Goal: Information Seeking & Learning: Learn about a topic

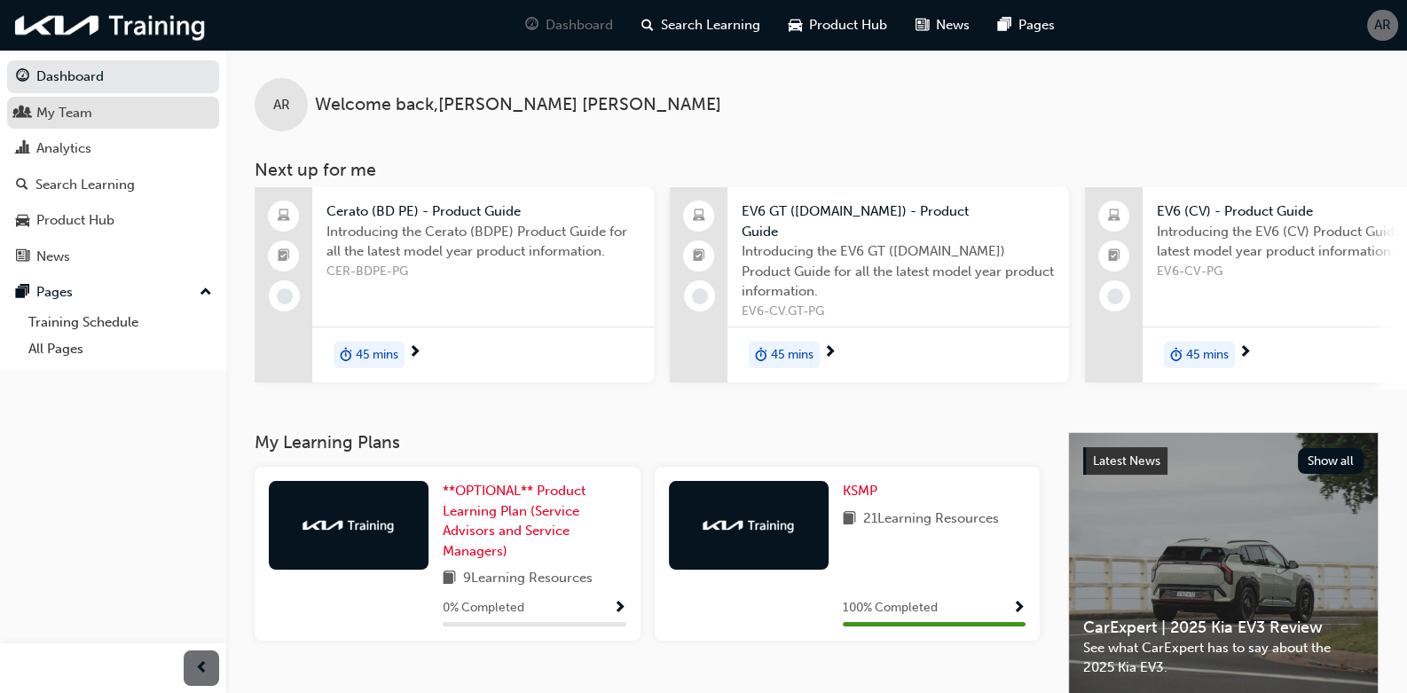
click at [67, 122] on div "My Team" at bounding box center [64, 113] width 56 height 20
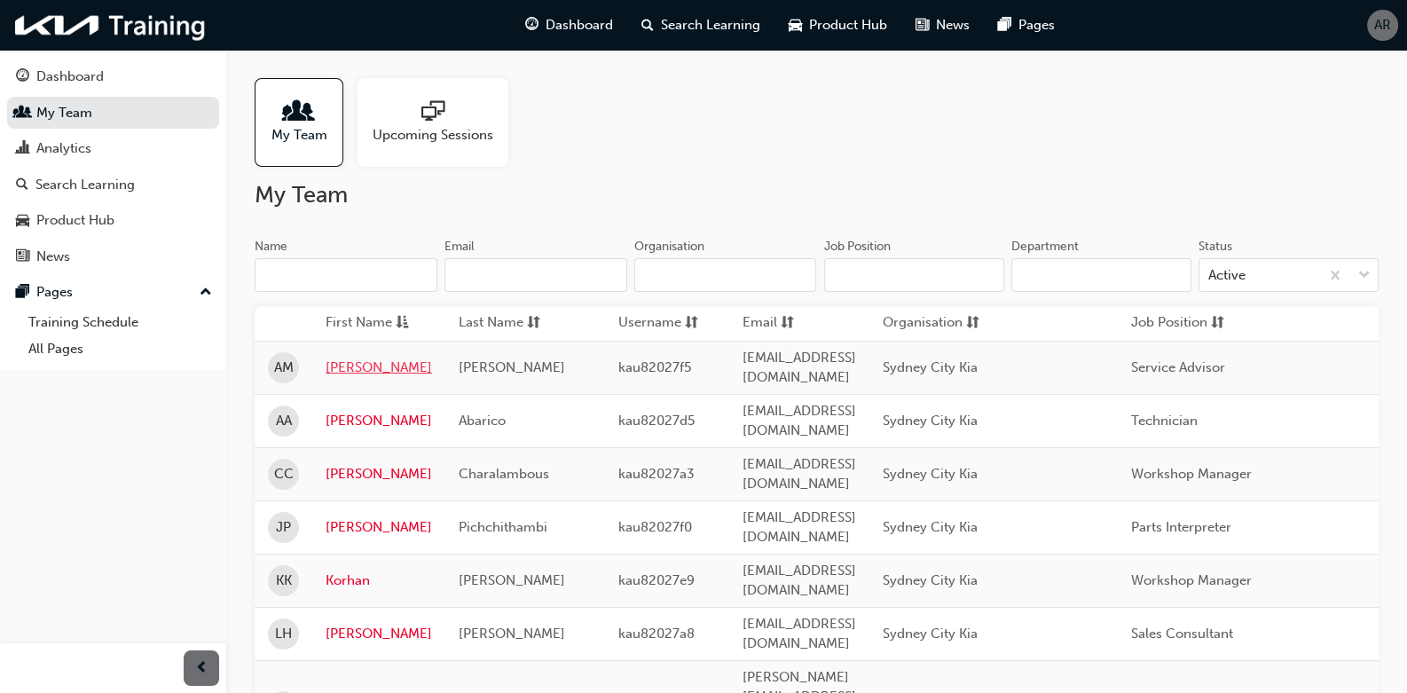
click at [355, 366] on link "[PERSON_NAME]" at bounding box center [379, 367] width 106 height 20
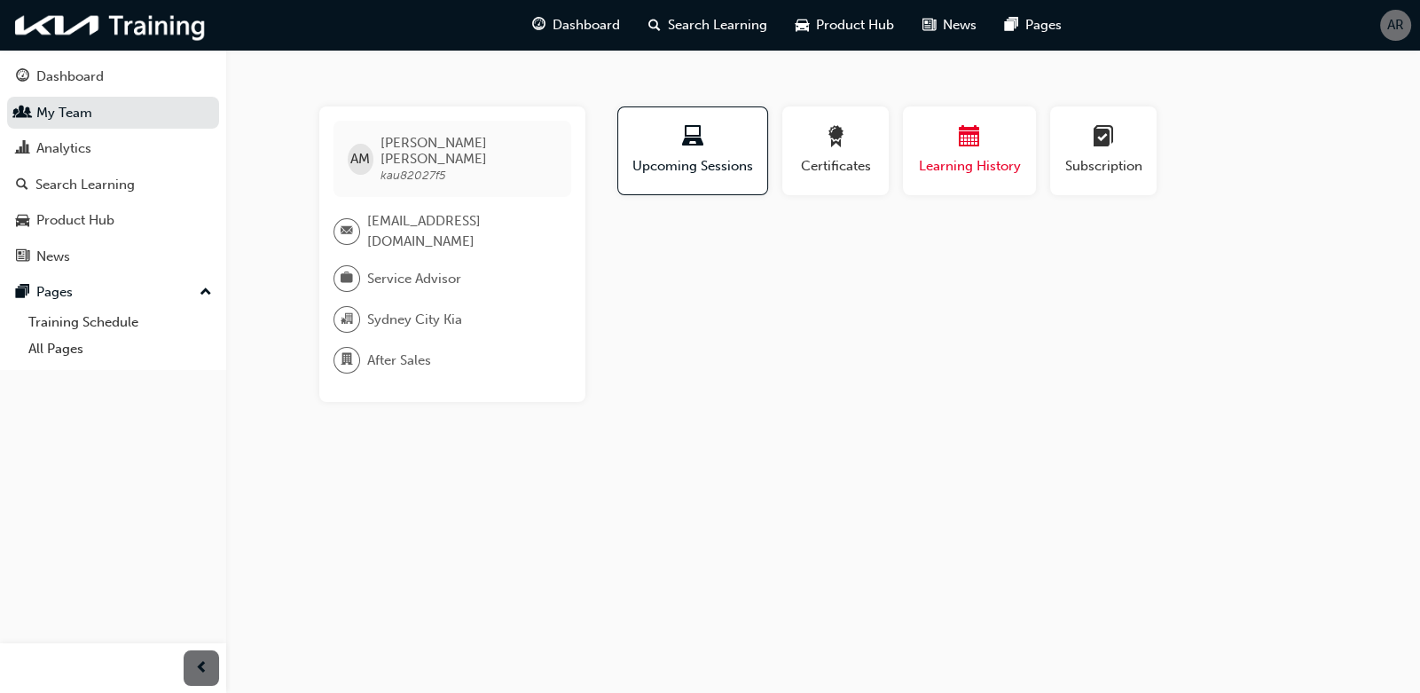
click at [954, 176] on span "Learning History" at bounding box center [969, 166] width 106 height 20
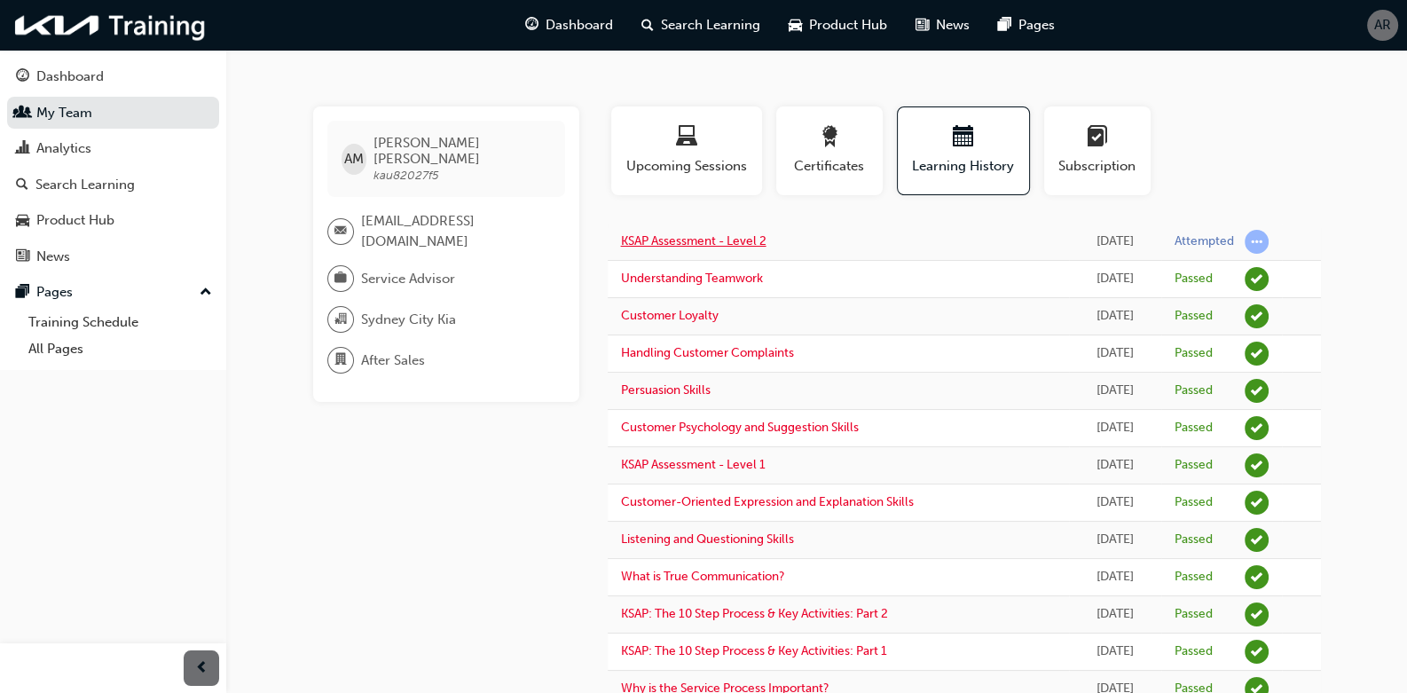
click at [745, 247] on link "KSAP Assessment - Level 2" at bounding box center [693, 240] width 145 height 15
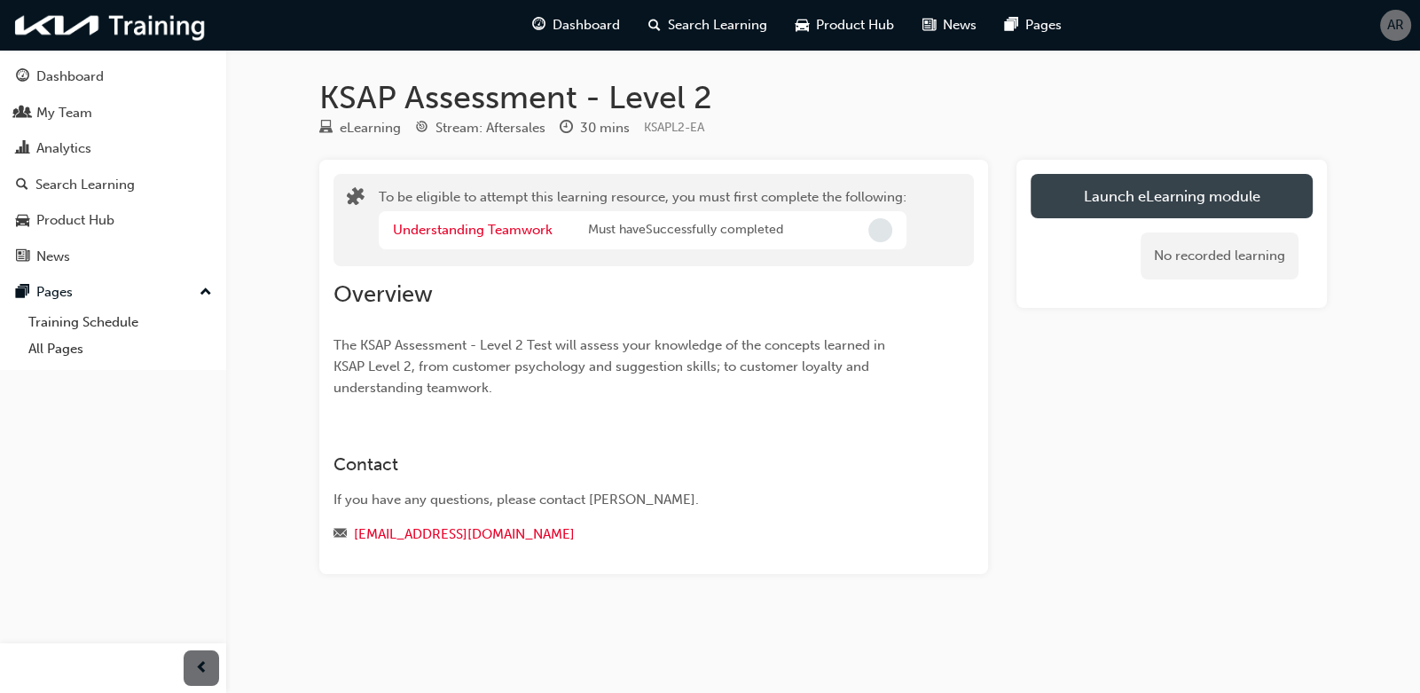
click at [1132, 206] on button "Launch eLearning module" at bounding box center [1172, 196] width 282 height 44
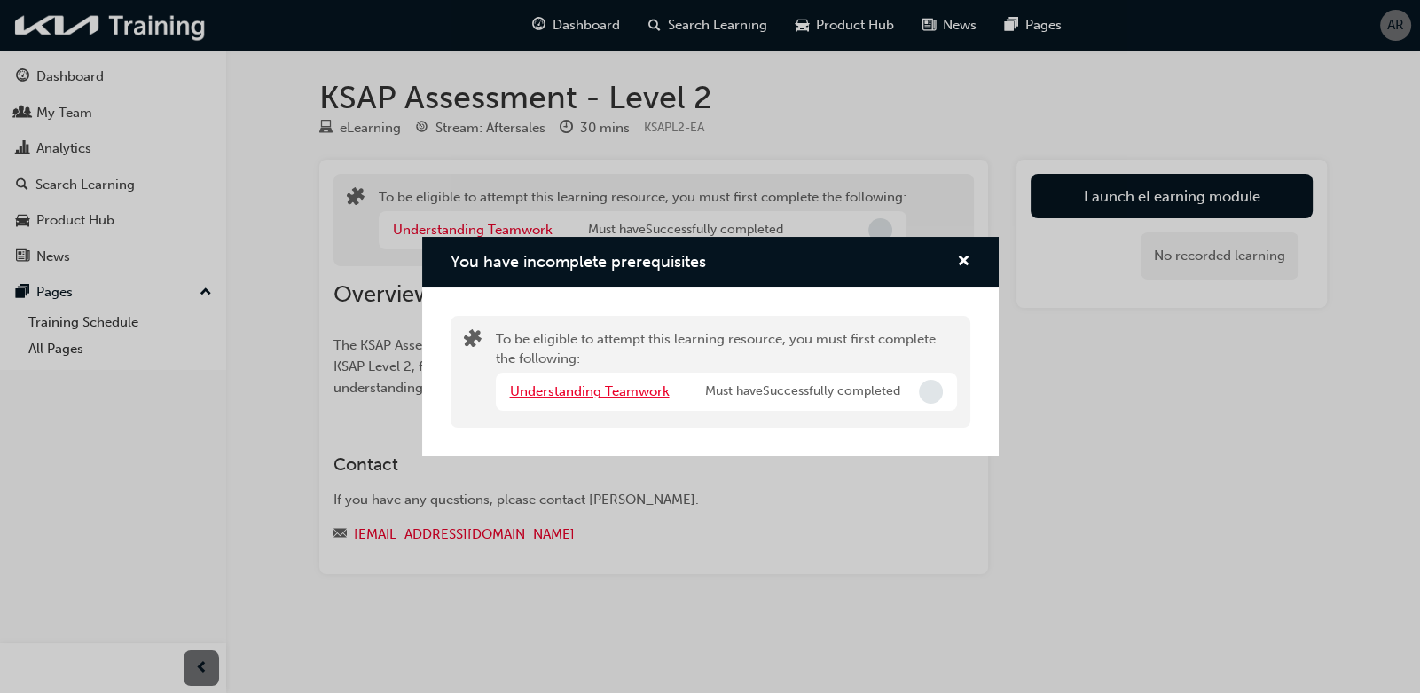
click at [648, 392] on link "Understanding Teamwork" at bounding box center [590, 391] width 160 height 16
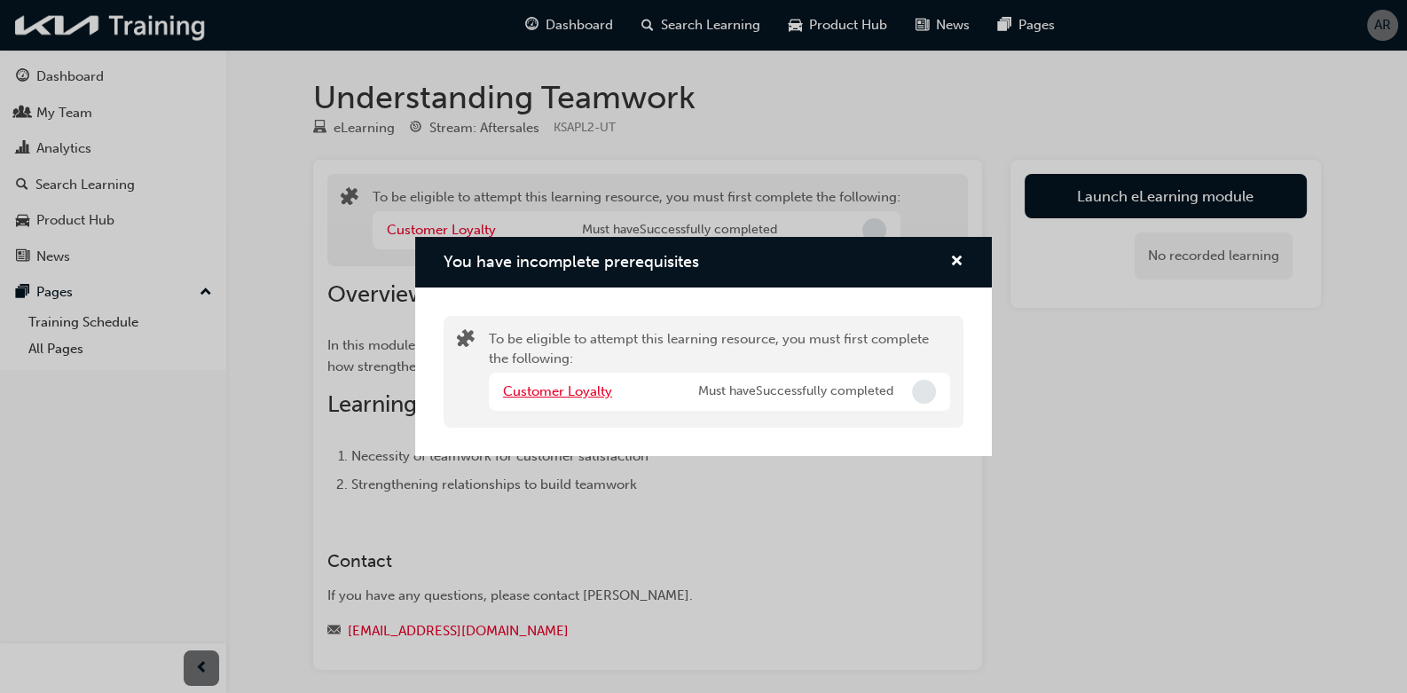
click at [599, 389] on link "Customer Loyalty" at bounding box center [557, 391] width 109 height 16
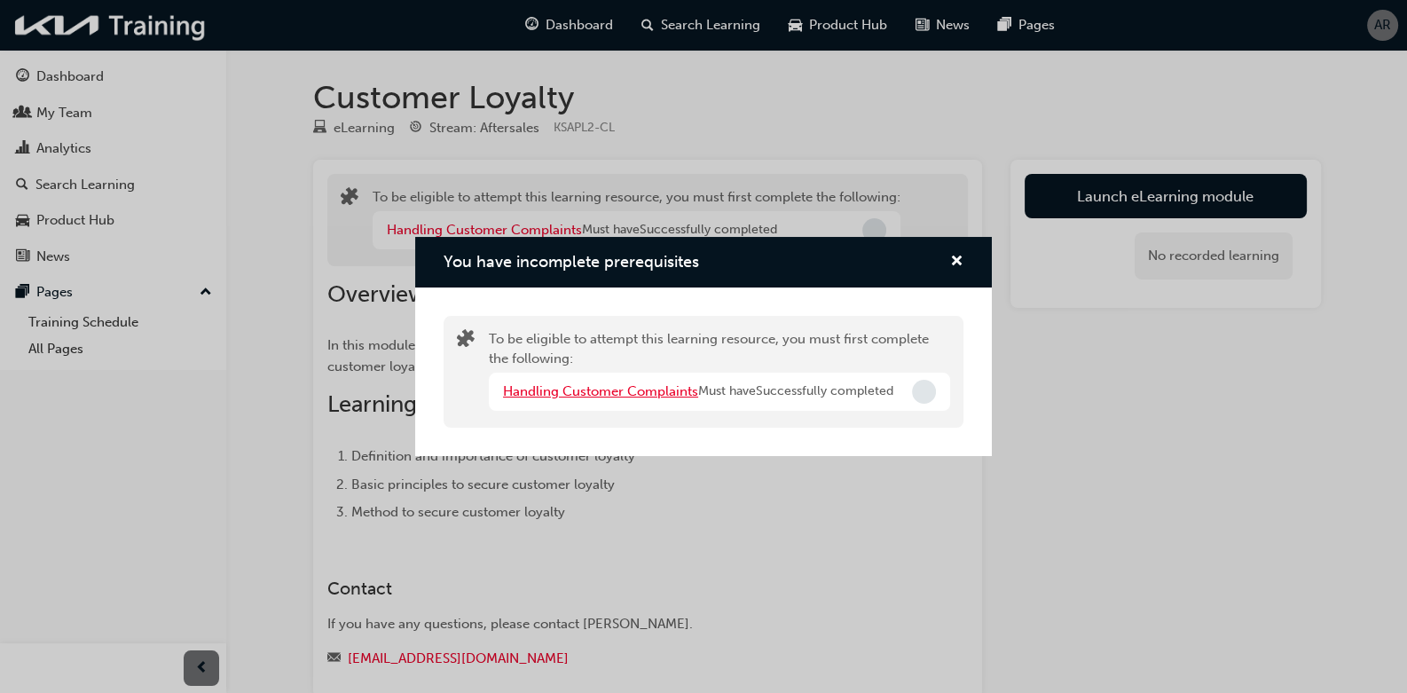
click at [624, 386] on link "Handling Customer Complaints" at bounding box center [600, 391] width 195 height 16
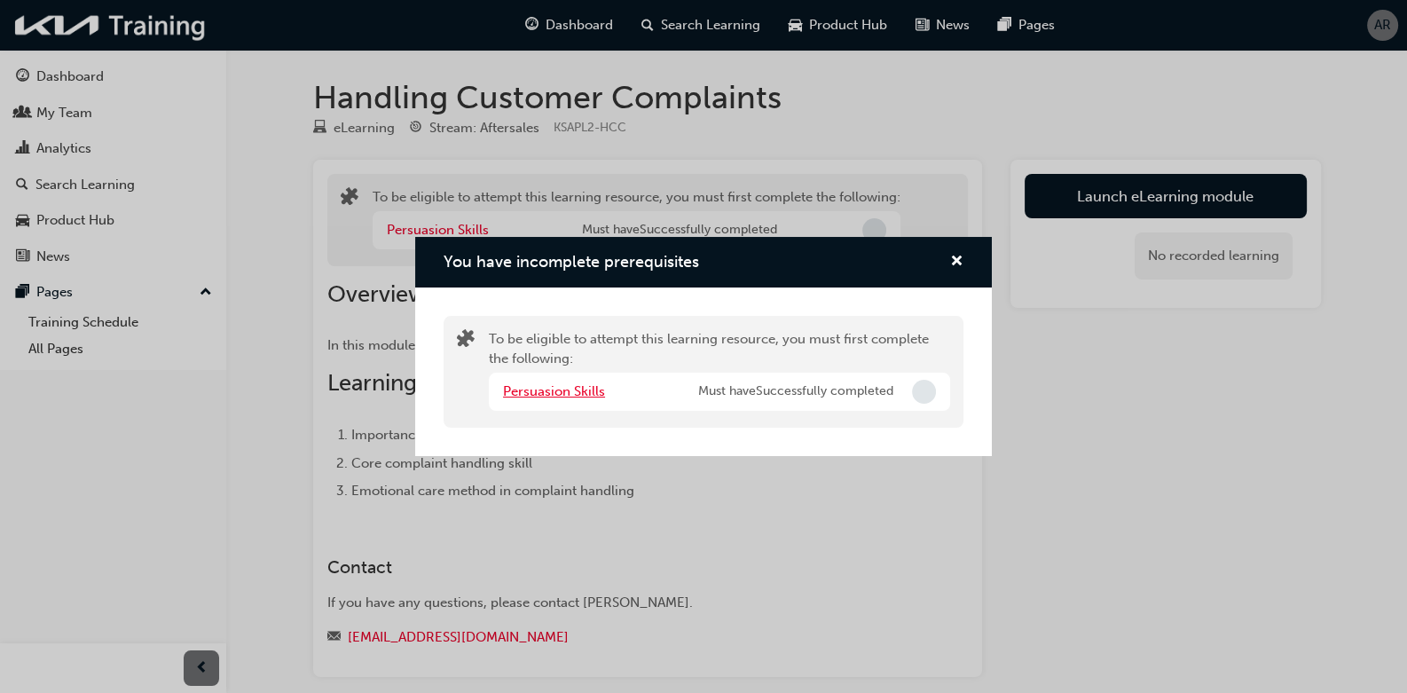
click at [596, 394] on link "Persuasion Skills" at bounding box center [554, 391] width 102 height 16
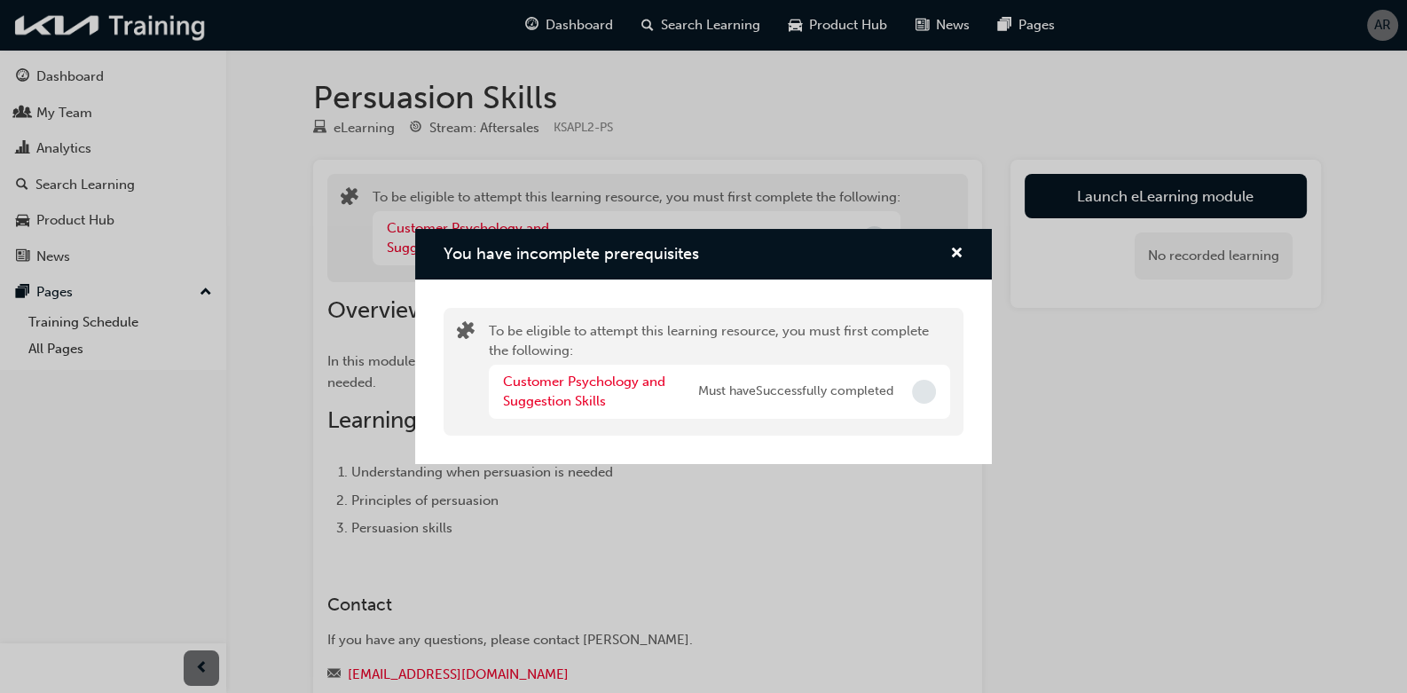
click at [595, 390] on div "Customer Psychology and Suggestion Skills" at bounding box center [600, 392] width 195 height 40
click at [595, 386] on link "Customer Psychology and Suggestion Skills" at bounding box center [584, 391] width 162 height 36
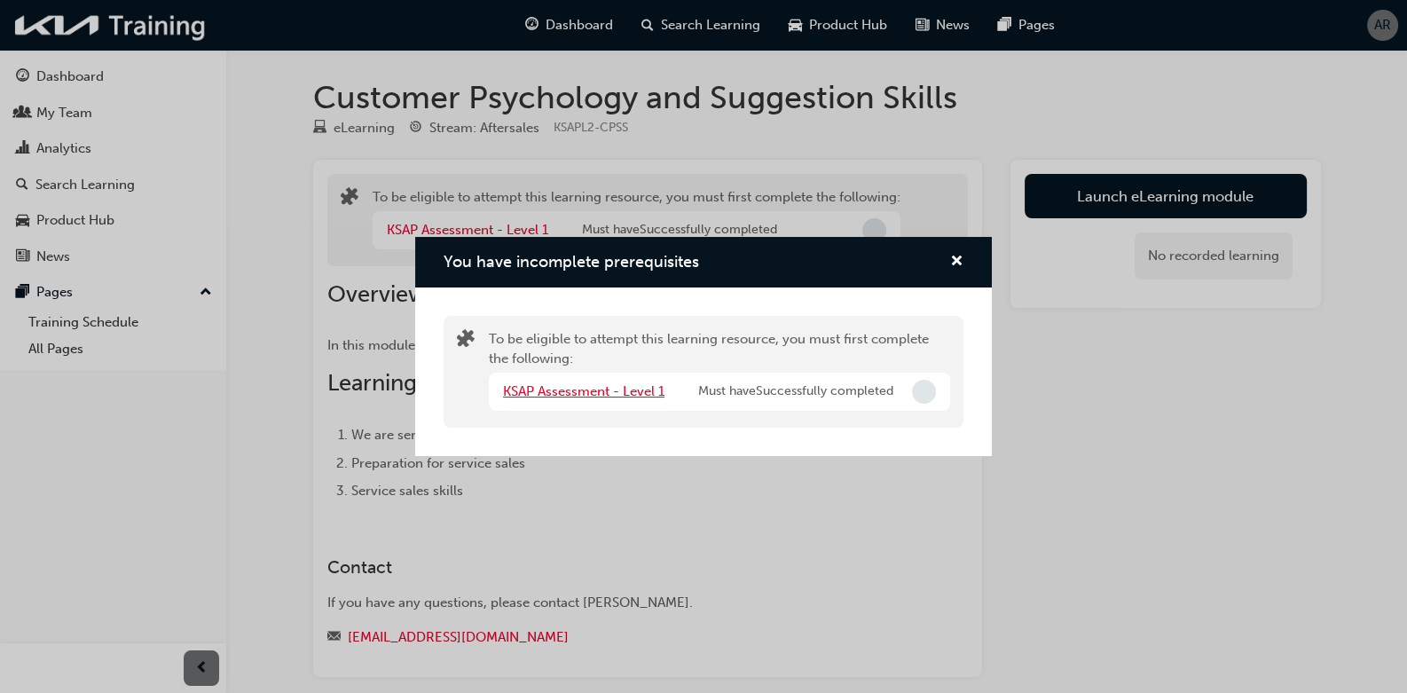
click at [595, 386] on link "KSAP Assessment - Level 1" at bounding box center [583, 391] width 161 height 16
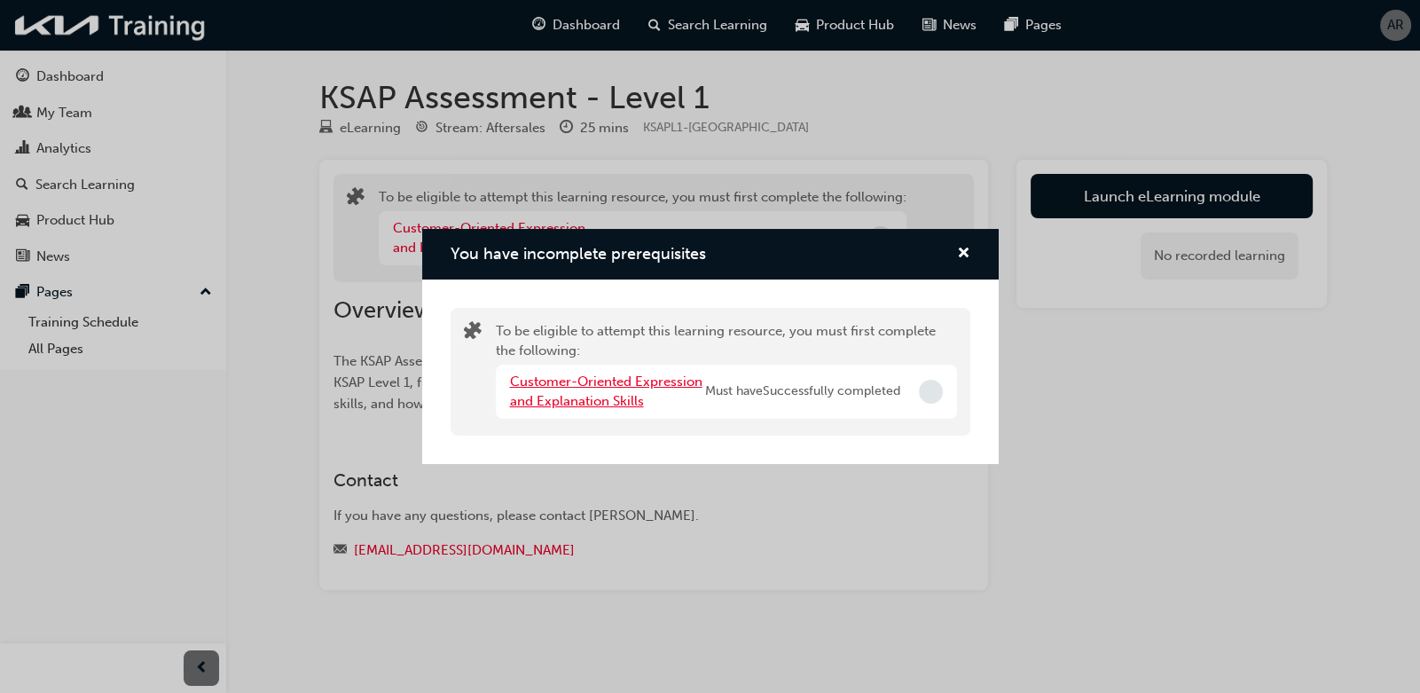
click at [594, 389] on link "Customer-Oriented Expression and Explanation Skills" at bounding box center [606, 391] width 192 height 36
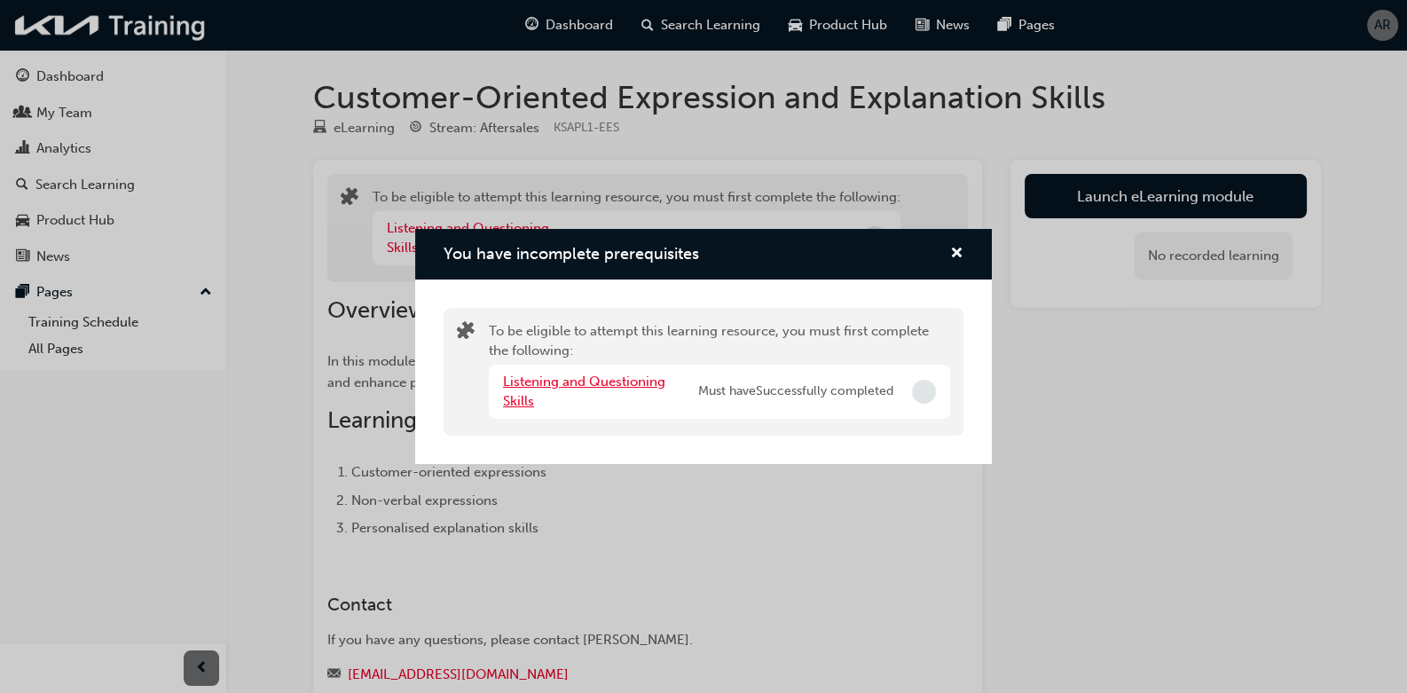
click at [594, 389] on link "Listening and Questioning Skills" at bounding box center [584, 391] width 162 height 36
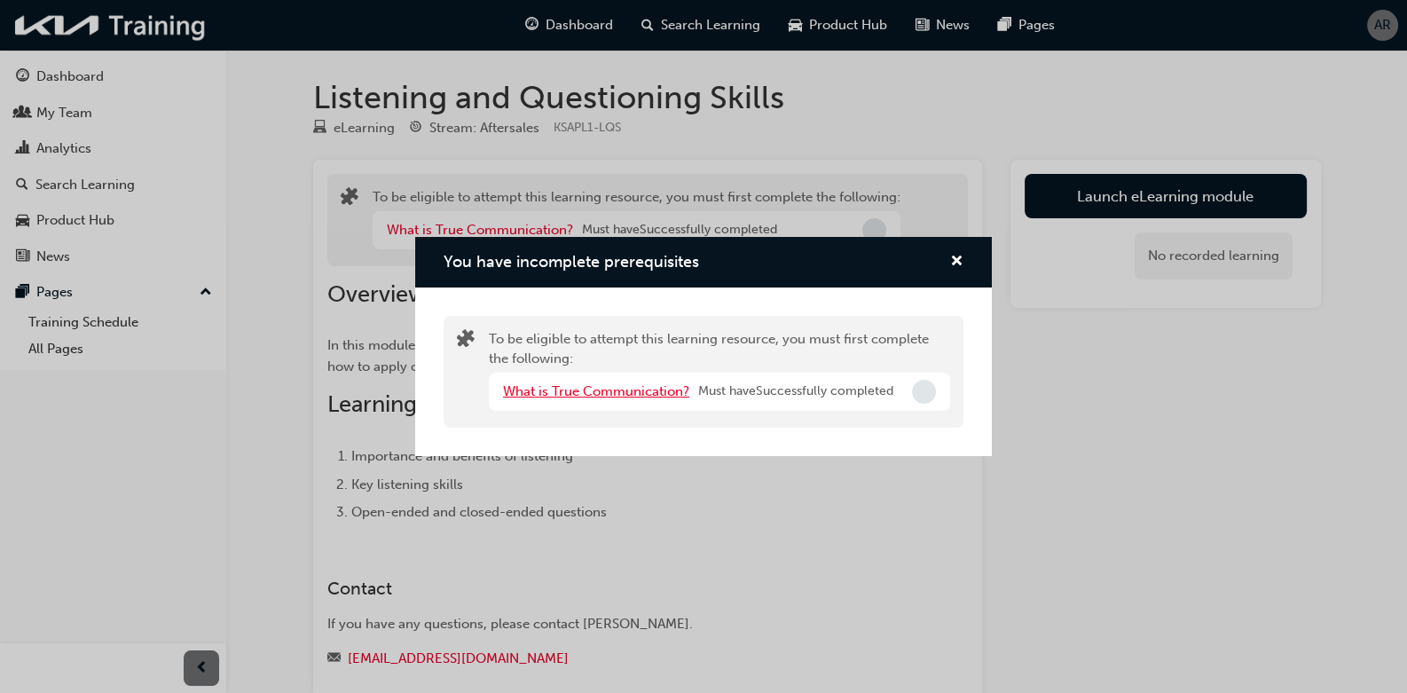
click at [594, 389] on link "What is True Communication?" at bounding box center [596, 391] width 186 height 16
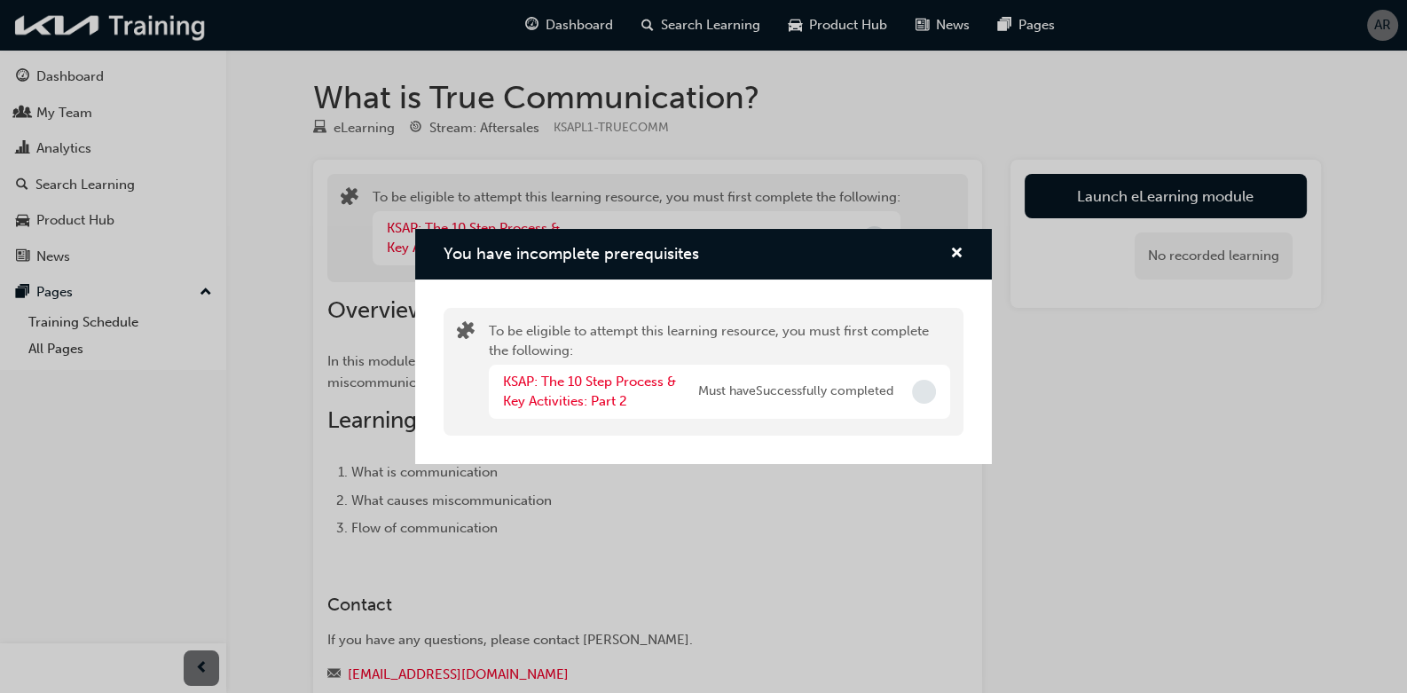
click at [946, 241] on div "You have incomplete prerequisites" at bounding box center [703, 254] width 577 height 51
click at [962, 251] on span "cross-icon" at bounding box center [956, 255] width 13 height 16
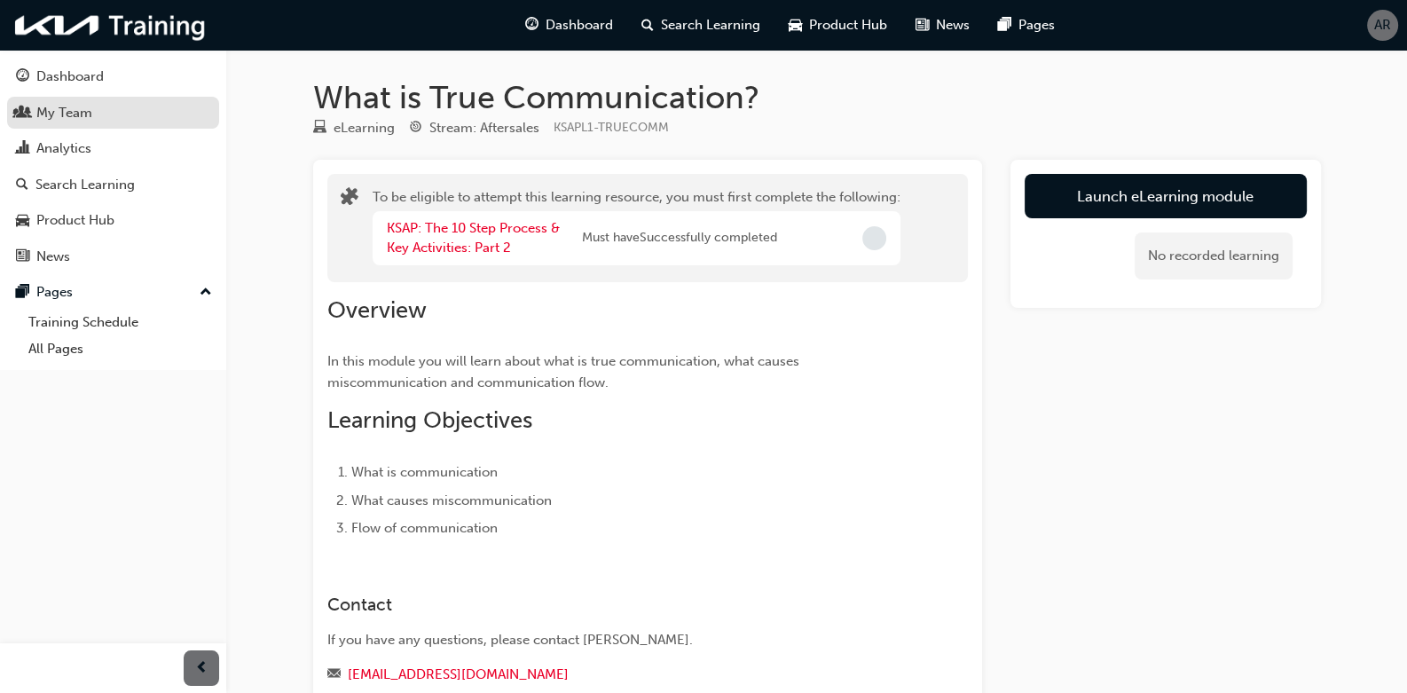
click at [142, 117] on div "My Team" at bounding box center [113, 113] width 194 height 22
